Goal: Find specific page/section: Find specific page/section

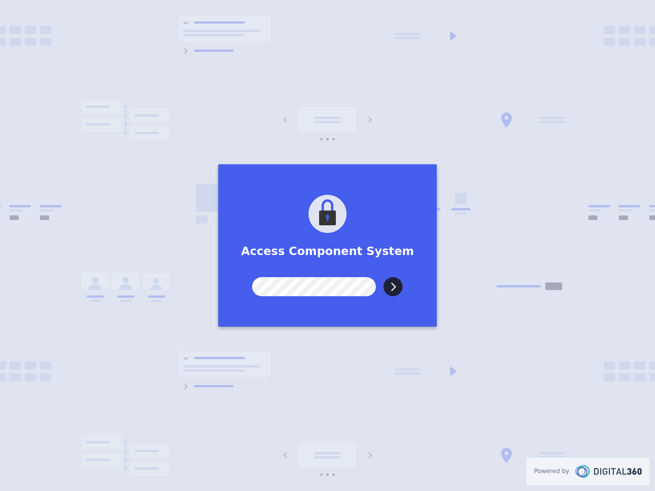
click at [384, 277] on input "Submit" at bounding box center [393, 286] width 19 height 19
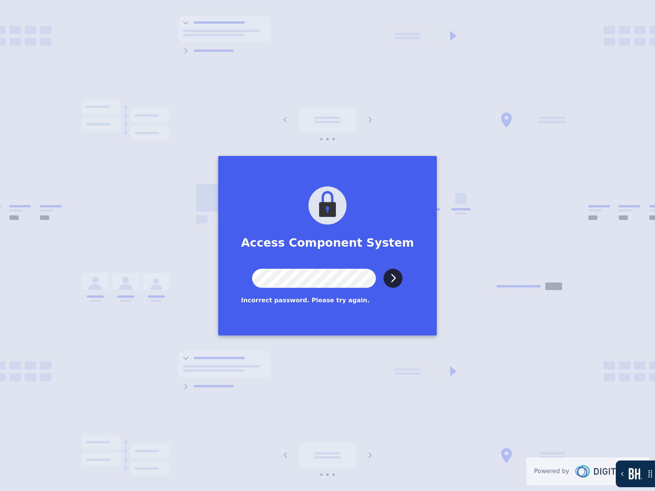
click at [384, 269] on input "Submit" at bounding box center [393, 278] width 19 height 19
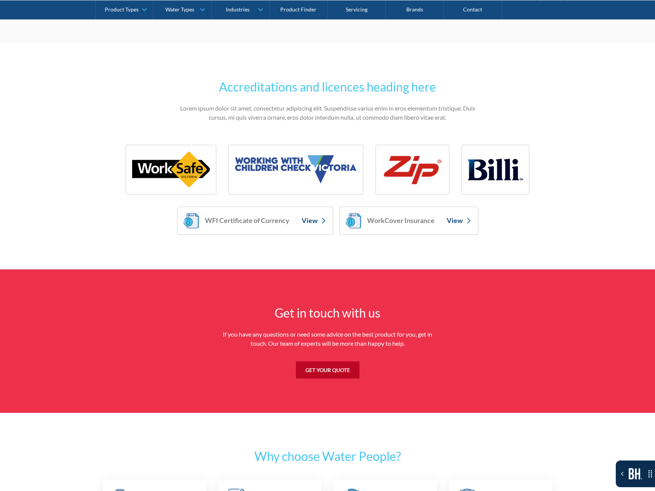
scroll to position [2621, 0]
